Goal: Task Accomplishment & Management: Manage account settings

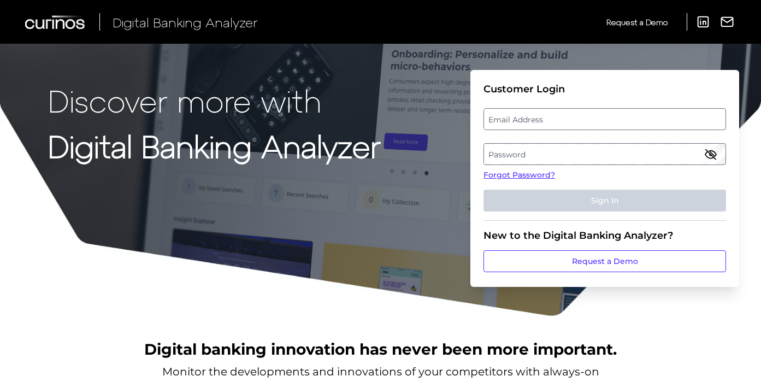
click at [526, 125] on label "Email Address" at bounding box center [604, 119] width 241 height 20
click at [526, 125] on input "email" at bounding box center [604, 119] width 243 height 22
click at [524, 116] on input "Email Address" at bounding box center [604, 119] width 243 height 22
type input "[PERSON_NAME][EMAIL_ADDRESS][PERSON_NAME][DOMAIN_NAME]"
click at [512, 158] on label "Password" at bounding box center [604, 154] width 241 height 20
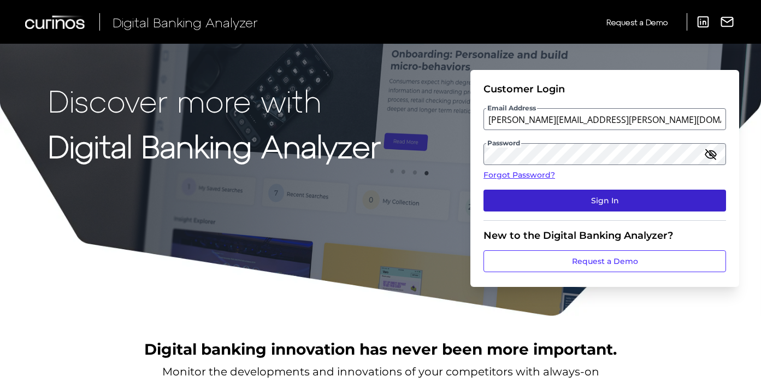
click at [526, 201] on button "Sign In" at bounding box center [604, 201] width 243 height 22
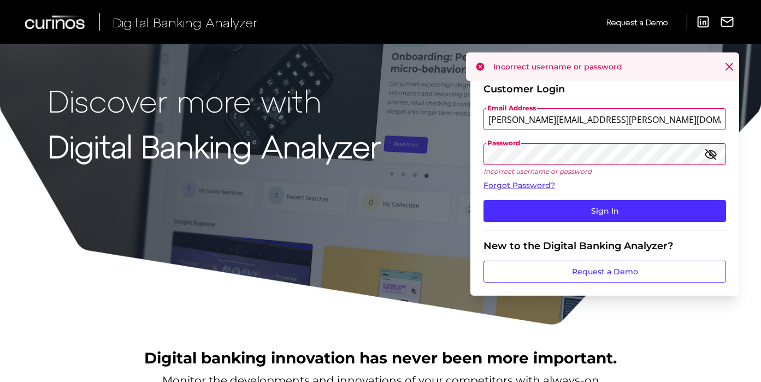
click at [734, 61] on div "Incorrect username or password" at bounding box center [602, 66] width 273 height 28
click at [730, 64] on icon at bounding box center [729, 66] width 11 height 11
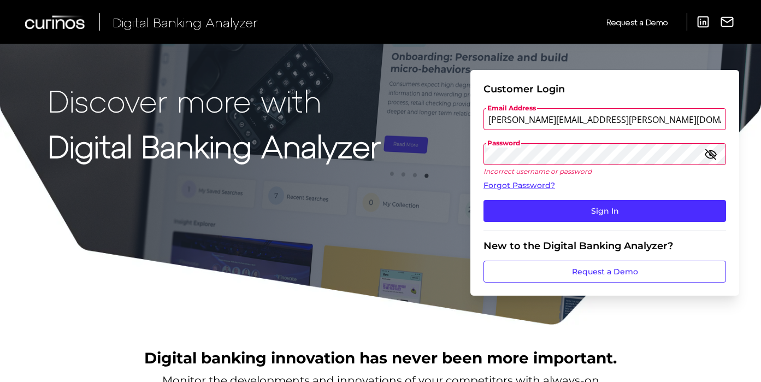
click at [613, 121] on input "[PERSON_NAME][EMAIL_ADDRESS][PERSON_NAME][DOMAIN_NAME]" at bounding box center [604, 119] width 243 height 22
